Goal: Check status: Check status

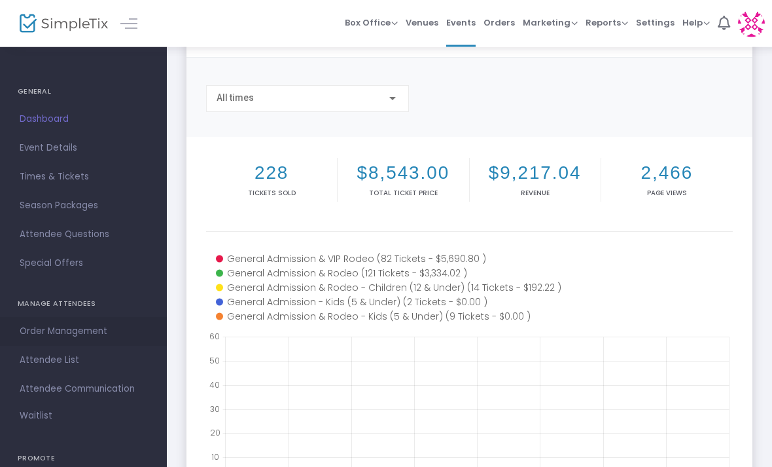
scroll to position [79, 0]
click at [26, 340] on link "Order Management" at bounding box center [83, 331] width 167 height 29
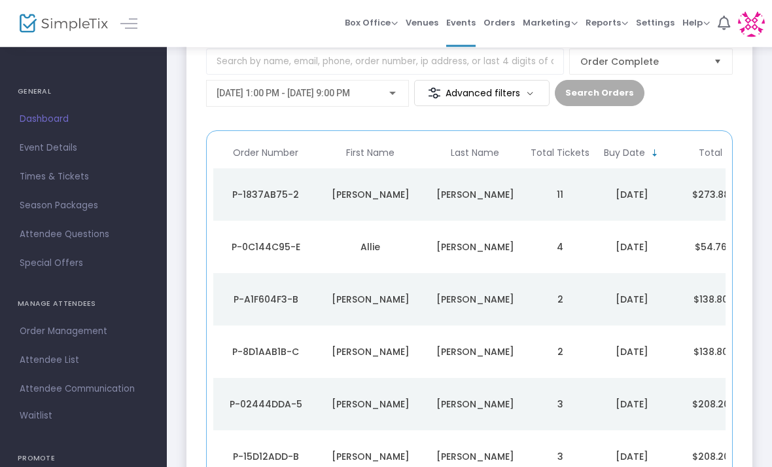
scroll to position [87, 0]
click at [274, 240] on div "P-0C144C95-E" at bounding box center [266, 246] width 98 height 13
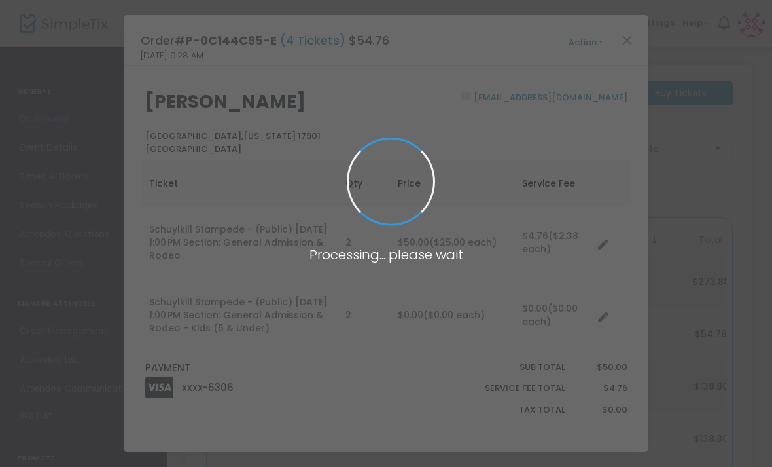
scroll to position [0, 0]
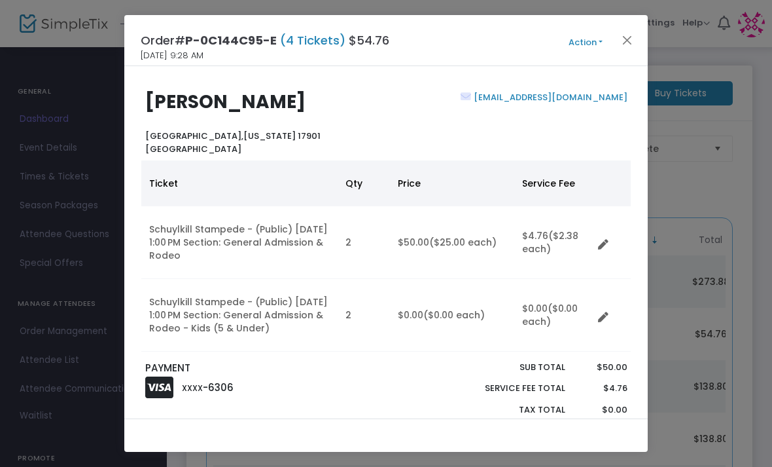
click at [44, 245] on ngb-modal-window "Order# P-0C144C95-E (4 Tickets) $54.76 9/18/2025 9:28 AM Action Mark Admitted E…" at bounding box center [386, 233] width 772 height 467
click at [632, 32] on button "Close" at bounding box center [627, 39] width 17 height 17
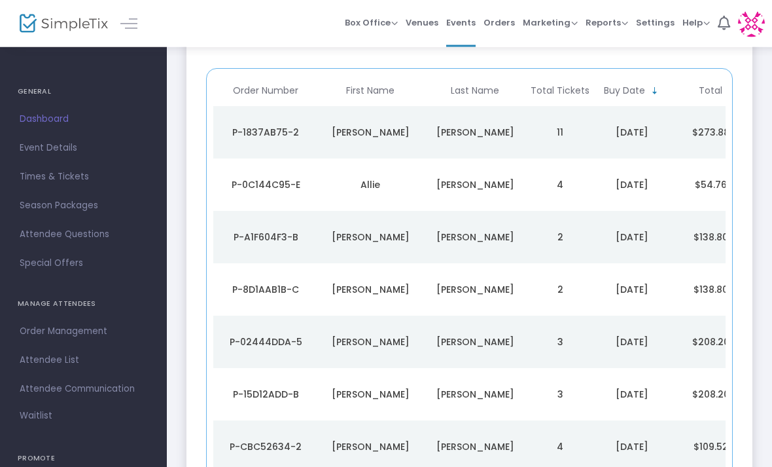
click at [277, 138] on td "P-1837AB75-2" at bounding box center [265, 133] width 105 height 52
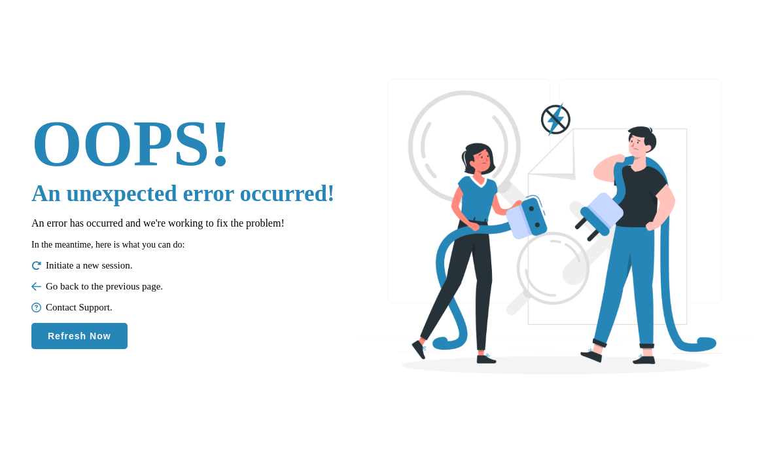
click at [75, 349] on button "Refresh Now" at bounding box center [79, 336] width 96 height 26
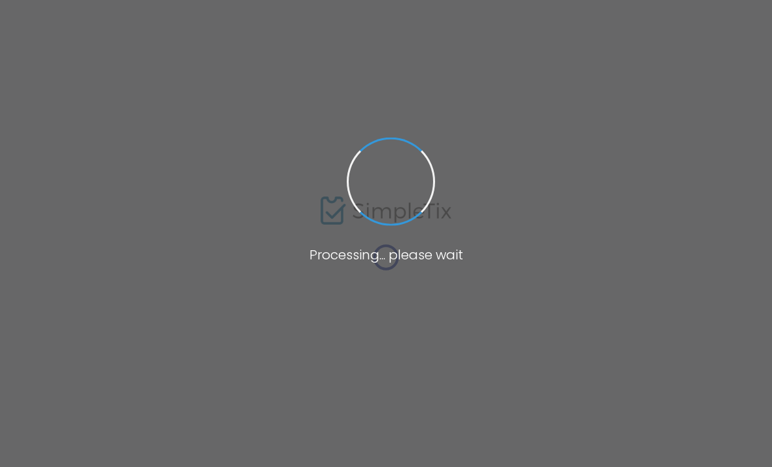
type input "[URL][DOMAIN_NAME]"
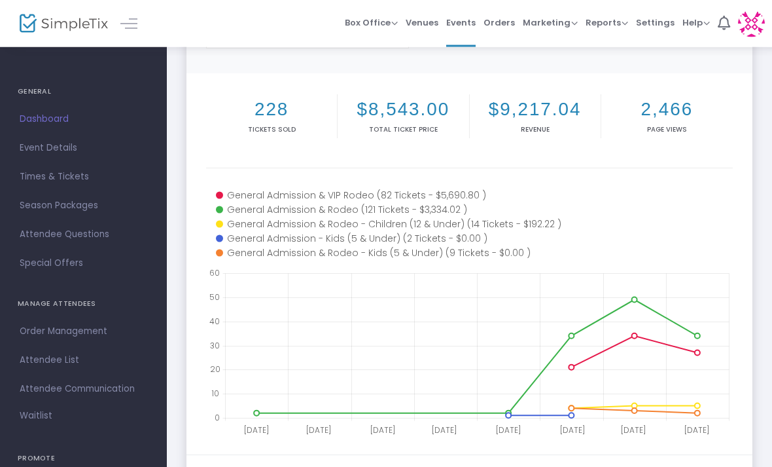
scroll to position [140, 0]
